Goal: Task Accomplishment & Management: Complete application form

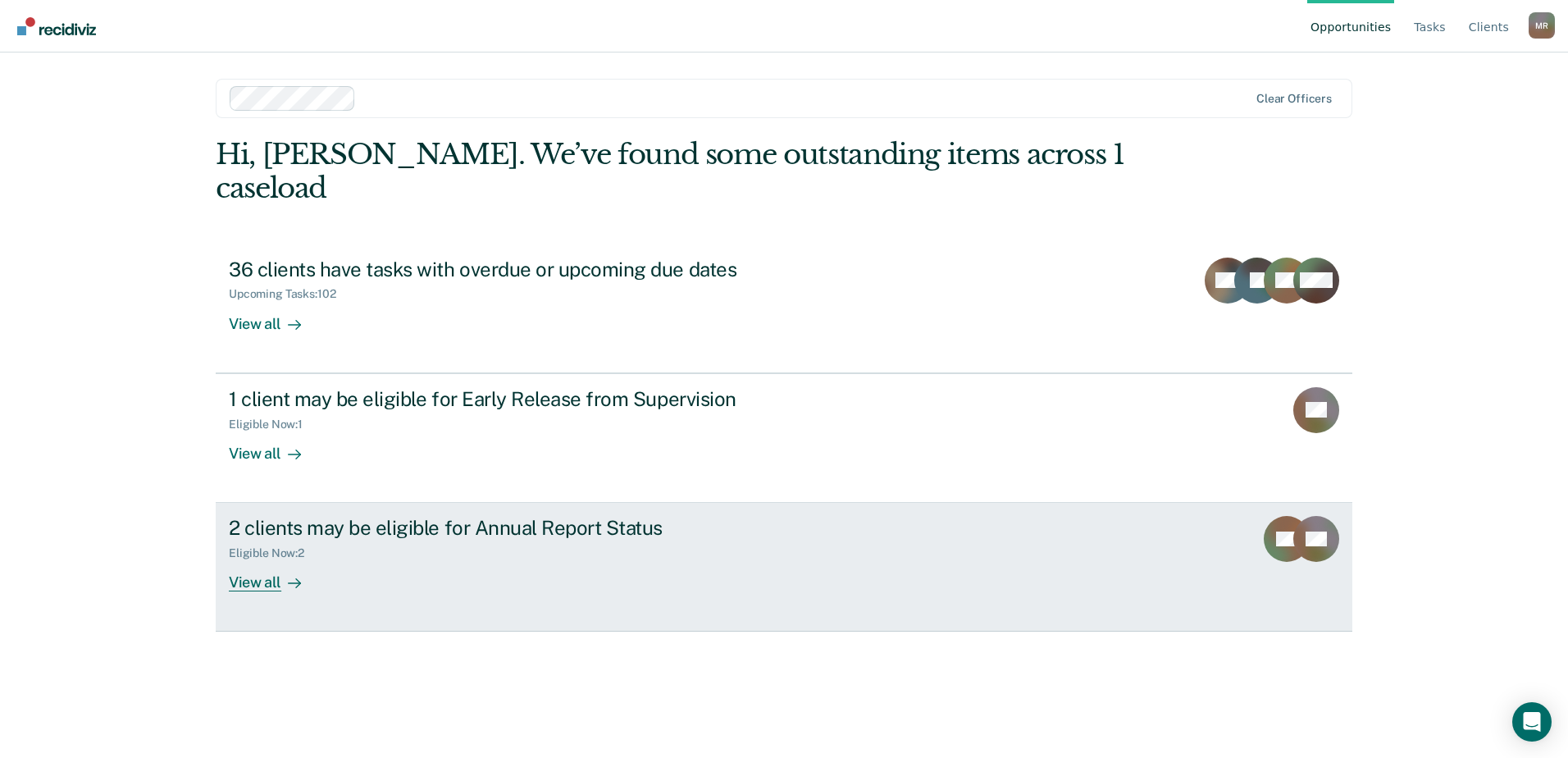
click at [542, 516] on div "2 clients may be eligible for Annual Report Status" at bounding box center [517, 527] width 576 height 24
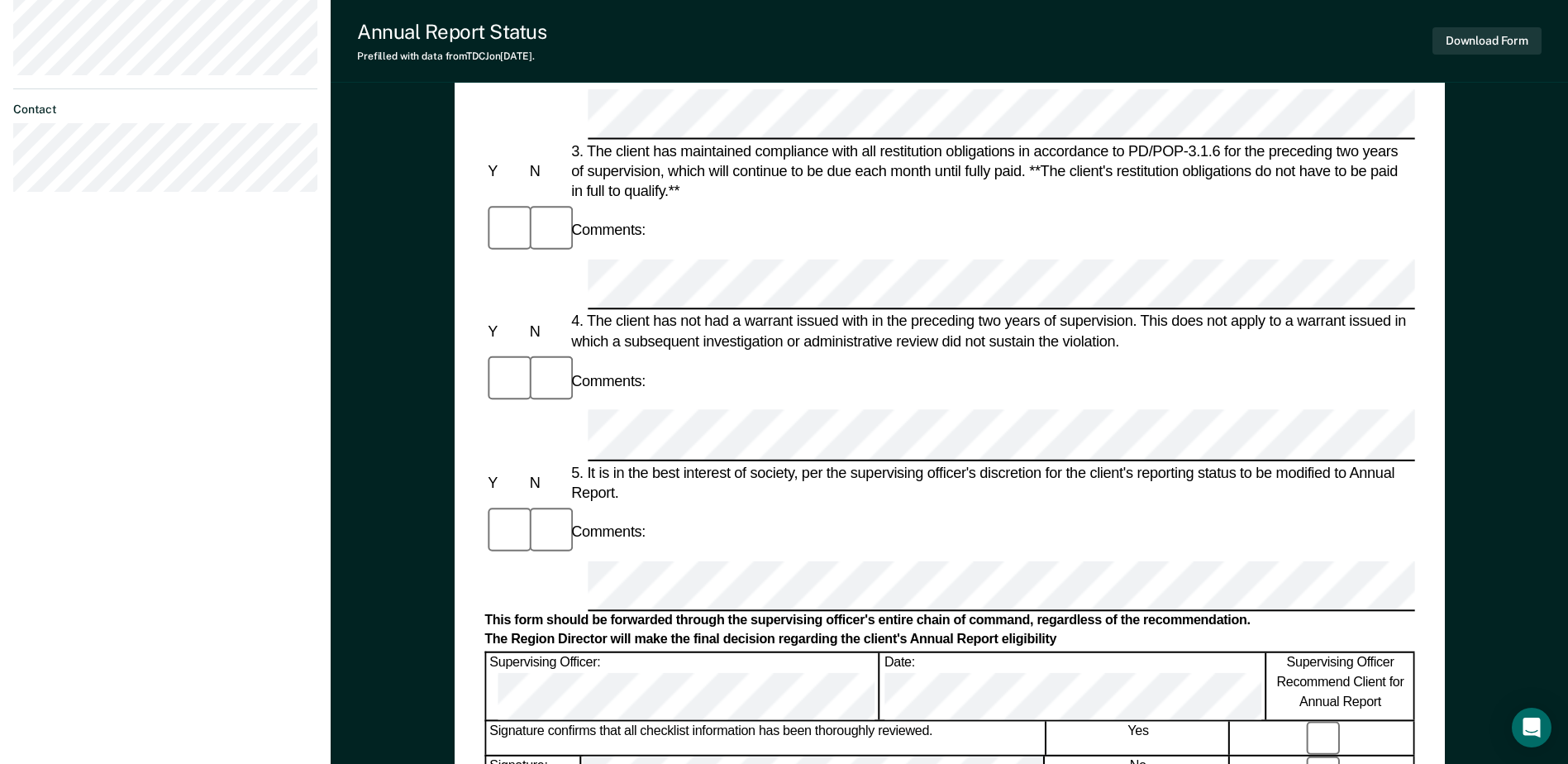
scroll to position [545, 0]
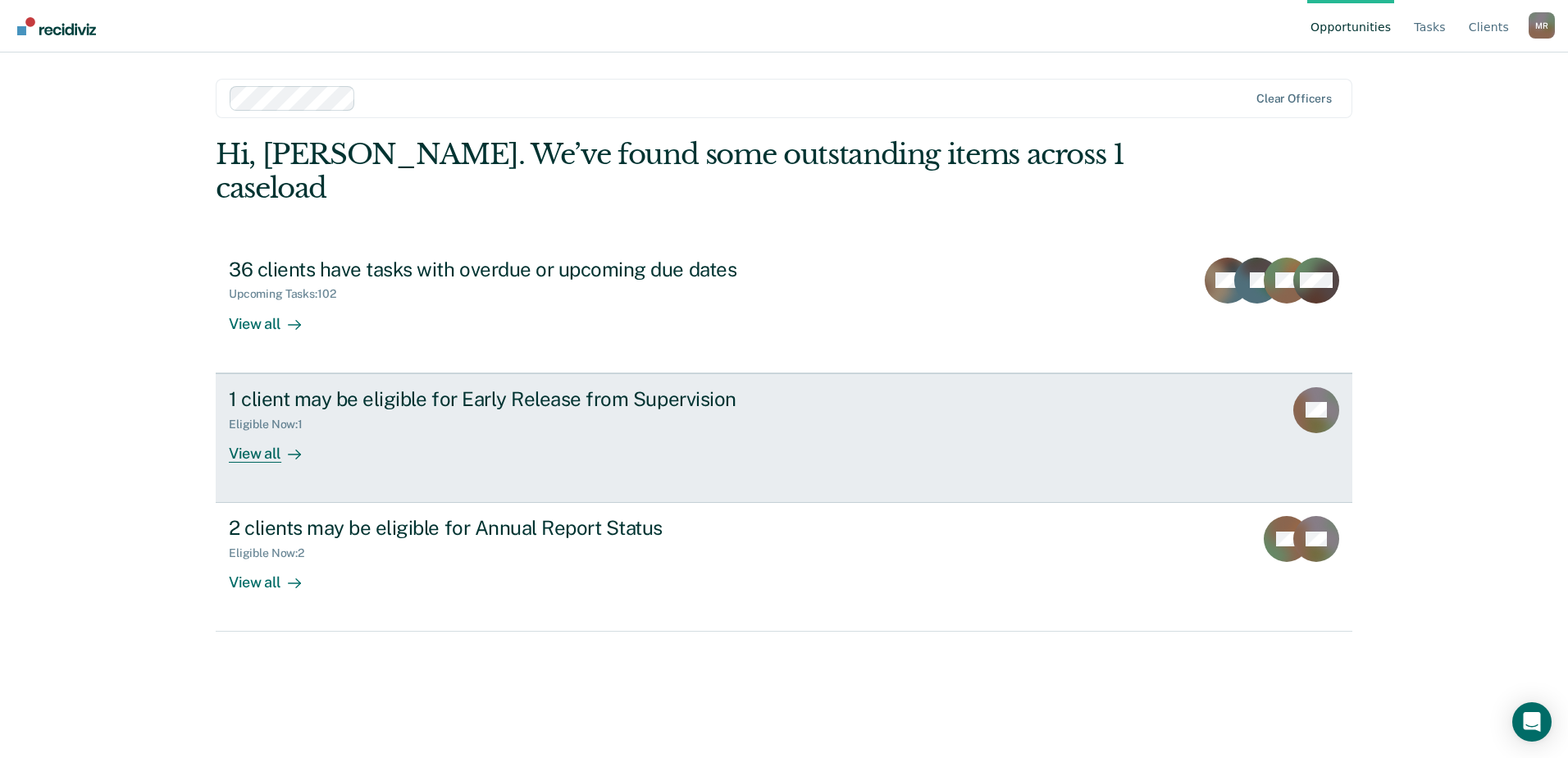
click at [364, 387] on div "1 client may be eligible for Early Release from Supervision" at bounding box center [517, 399] width 576 height 24
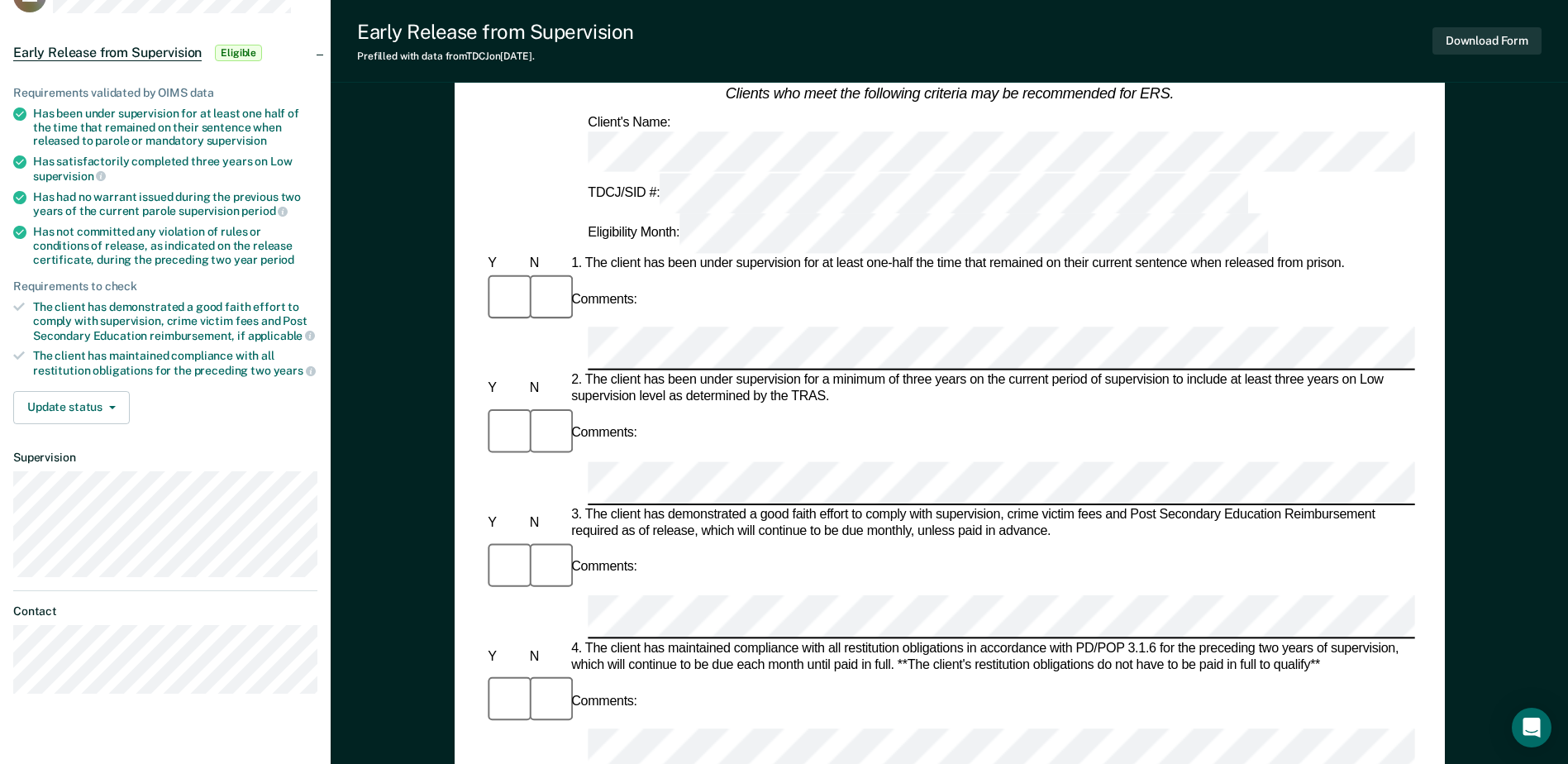
scroll to position [83, 0]
